Goal: Obtain resource: Download file/media

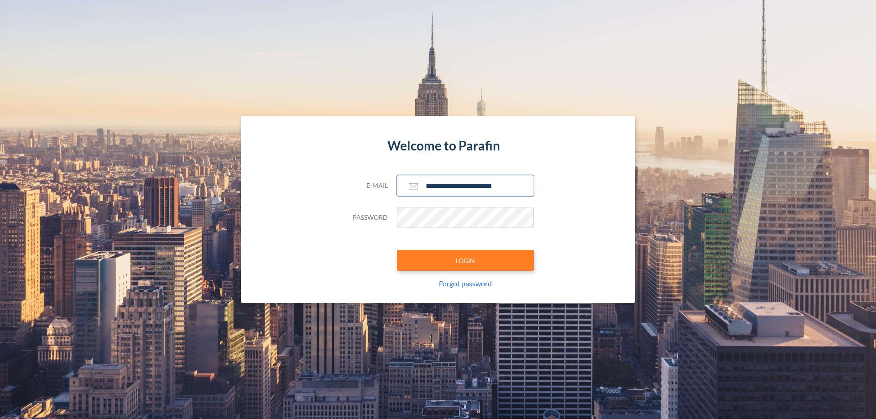
type input "**********"
click at [465, 261] on button "LOGIN" at bounding box center [465, 260] width 137 height 21
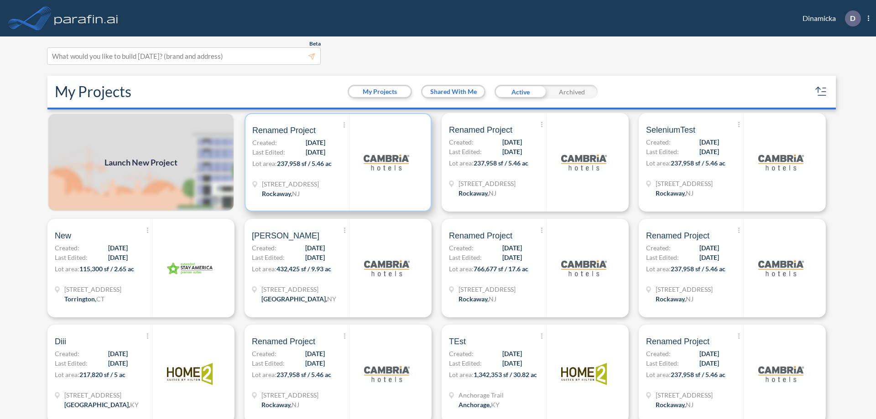
scroll to position [2, 0]
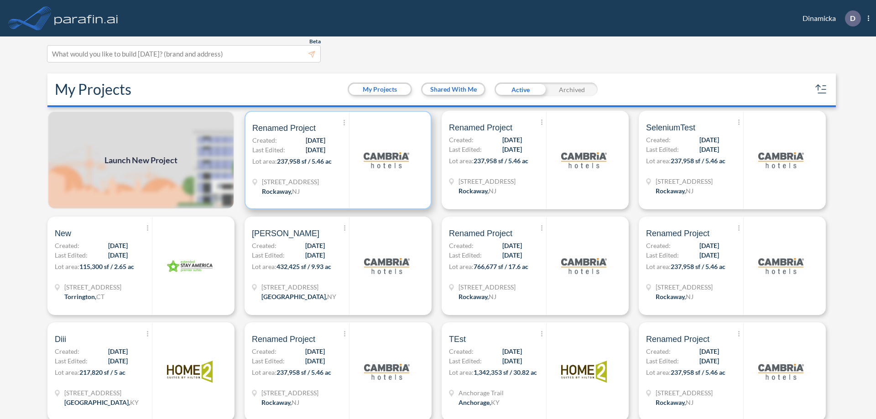
click at [336, 160] on p "Lot area: 237,958 sf / 5.46 ac" at bounding box center [300, 163] width 97 height 13
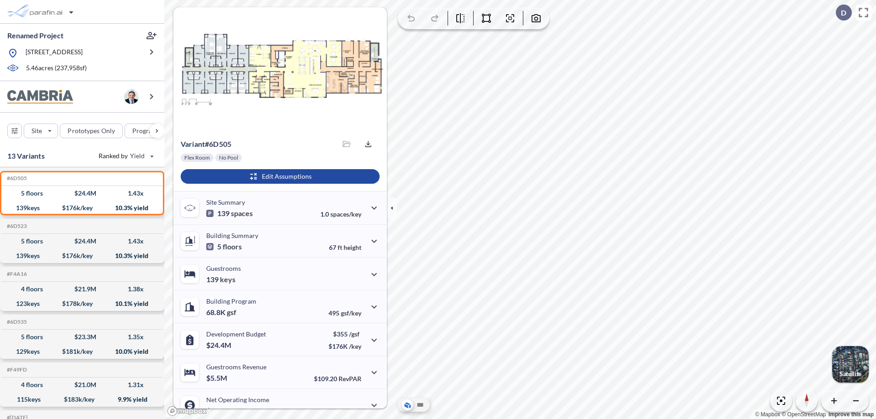
scroll to position [46, 0]
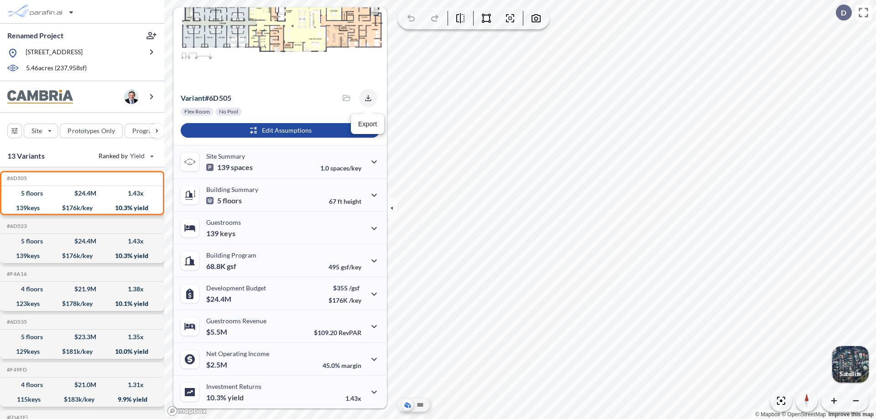
click at [365, 98] on icon "button" at bounding box center [368, 98] width 6 height 6
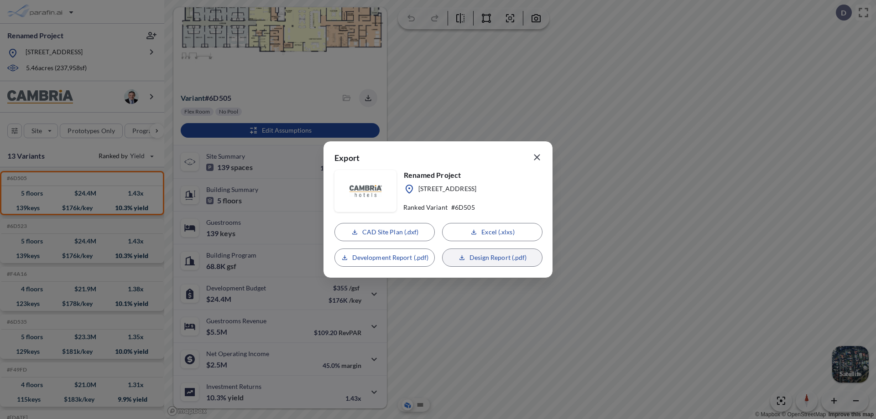
click at [492, 258] on p "Design Report (.pdf)" at bounding box center [498, 257] width 57 height 9
